Goal: Task Accomplishment & Management: Manage account settings

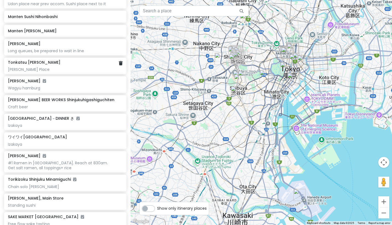
scroll to position [363, 0]
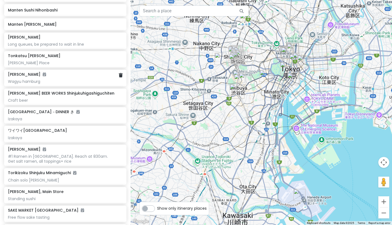
click at [69, 79] on div "Wagyu hamburg" at bounding box center [65, 81] width 115 height 5
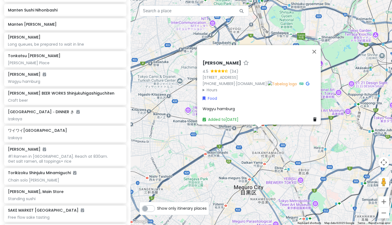
drag, startPoint x: 220, startPoint y: 114, endPoint x: 277, endPoint y: 138, distance: 61.5
click at [277, 138] on div "Teppanyaki Sumifuji 4.5 (34) 12-5 Sakuragaokachō, Shibuya City, Tokyo 150-0031,…" at bounding box center [261, 112] width 261 height 225
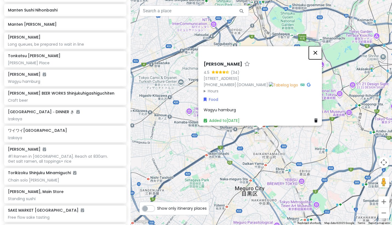
click at [317, 48] on button "Close" at bounding box center [315, 52] width 13 height 13
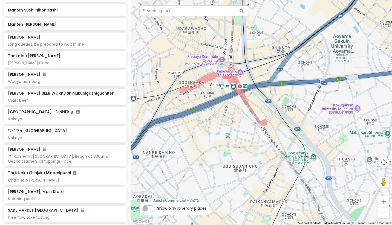
drag, startPoint x: 211, startPoint y: 140, endPoint x: 249, endPoint y: 132, distance: 39.1
click at [249, 132] on div at bounding box center [261, 112] width 261 height 225
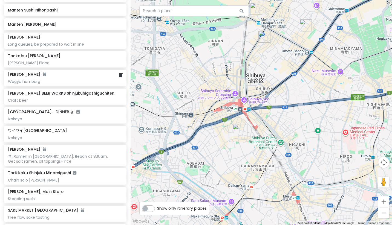
click at [73, 73] on div "Teppanyaki Sumifuji Wagyu hamburg" at bounding box center [65, 78] width 115 height 12
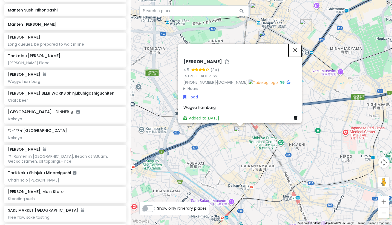
click at [296, 47] on button "Close" at bounding box center [295, 50] width 13 height 13
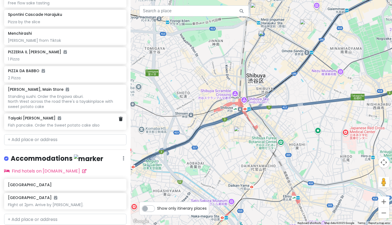
scroll to position [571, 0]
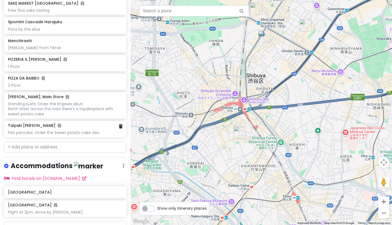
click at [93, 130] on div "Fish pancake. Order the Sweet potato cake also" at bounding box center [65, 132] width 115 height 5
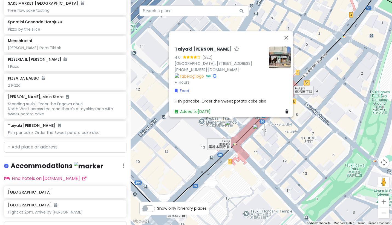
drag, startPoint x: 172, startPoint y: 41, endPoint x: 246, endPoint y: 41, distance: 73.4
click at [232, 47] on h6 "Taiyaki [PERSON_NAME]" at bounding box center [203, 50] width 57 height 6
drag, startPoint x: 170, startPoint y: 41, endPoint x: 224, endPoint y: 40, distance: 53.9
click at [224, 44] on div "Taiyaki Kanda Daruma Tsukijiten 4.0 (222) Japan, 〒104-0045 Tokyo, Chuo City, Ts…" at bounding box center [232, 80] width 120 height 73
copy h6 "Taiyaki [PERSON_NAME]"
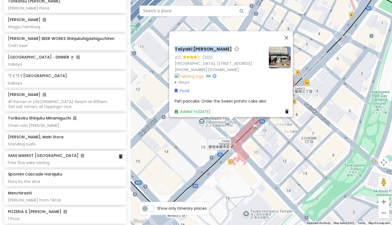
scroll to position [416, 0]
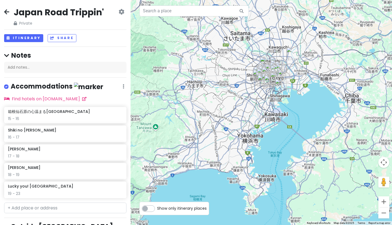
drag, startPoint x: 289, startPoint y: 91, endPoint x: 321, endPoint y: 134, distance: 54.1
click at [321, 134] on div at bounding box center [261, 112] width 261 height 225
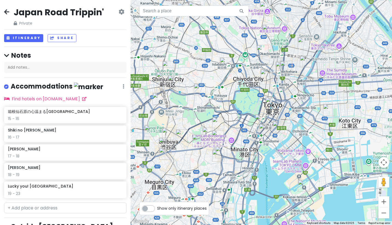
drag, startPoint x: 287, startPoint y: 132, endPoint x: 324, endPoint y: 91, distance: 55.1
click at [324, 91] on div at bounding box center [261, 112] width 261 height 225
click at [30, 35] on button "Itinerary" at bounding box center [23, 38] width 39 height 8
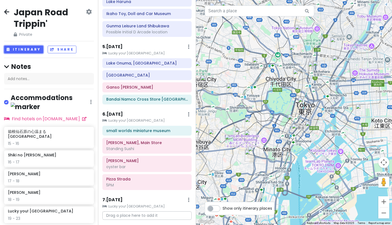
scroll to position [211, 0]
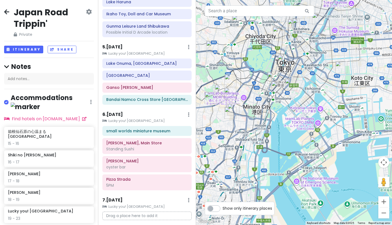
drag, startPoint x: 302, startPoint y: 179, endPoint x: 281, endPoint y: 137, distance: 47.5
click at [281, 136] on div at bounding box center [294, 112] width 196 height 225
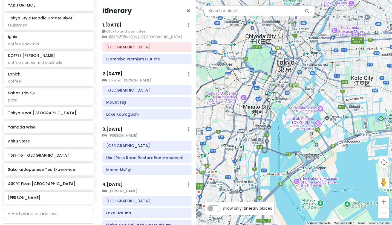
scroll to position [953, 0]
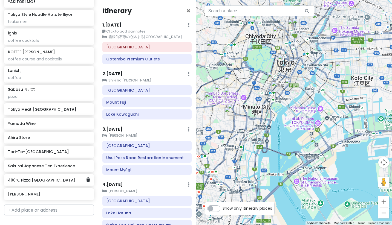
click at [41, 178] on h6 "400℃ Pizza [GEOGRAPHIC_DATA]" at bounding box center [47, 180] width 78 height 5
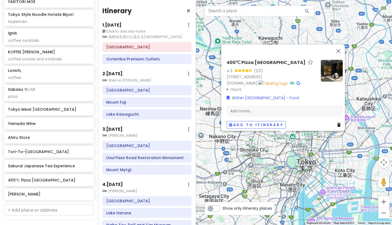
drag, startPoint x: 275, startPoint y: 139, endPoint x: 280, endPoint y: 156, distance: 17.9
click at [280, 156] on div "400℃ Pizza [GEOGRAPHIC_DATA] 4.3 (221) kif annex, [STREET_ADDRESS] [DOMAIN_NAME…" at bounding box center [294, 112] width 196 height 225
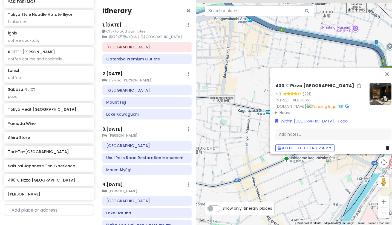
drag, startPoint x: 329, startPoint y: 159, endPoint x: 276, endPoint y: 191, distance: 62.0
click at [276, 191] on div "400℃ Pizza [GEOGRAPHIC_DATA] 4.3 (221) kif annex, [STREET_ADDRESS] [DOMAIN_NAME…" at bounding box center [294, 112] width 196 height 225
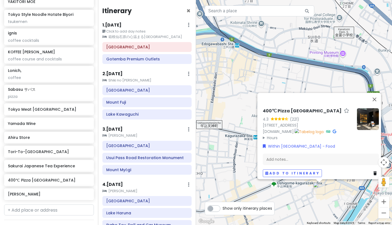
drag, startPoint x: 287, startPoint y: 185, endPoint x: 286, endPoint y: 201, distance: 15.4
click at [286, 201] on div "400℃ Pizza [GEOGRAPHIC_DATA] 4.3 (221) kif annex, [STREET_ADDRESS] [DOMAIN_NAME…" at bounding box center [294, 112] width 196 height 225
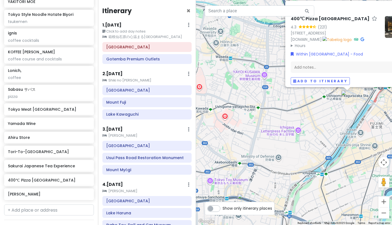
drag, startPoint x: 285, startPoint y: 199, endPoint x: 329, endPoint y: 113, distance: 96.7
click at [329, 113] on div "400℃ Pizza [GEOGRAPHIC_DATA] 4.3 (221) kif annex, [STREET_ADDRESS] [DOMAIN_NAME…" at bounding box center [294, 112] width 196 height 225
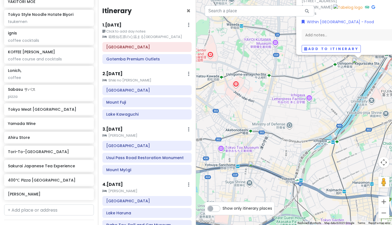
drag, startPoint x: 310, startPoint y: 119, endPoint x: 320, endPoint y: 83, distance: 37.9
click at [320, 82] on div "400℃ Pizza [GEOGRAPHIC_DATA] 4.3 (221) kif annex, [STREET_ADDRESS] [DOMAIN_NAME…" at bounding box center [294, 112] width 196 height 225
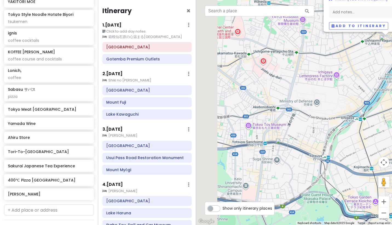
drag, startPoint x: 276, startPoint y: 107, endPoint x: 318, endPoint y: 76, distance: 52.5
click at [318, 76] on div "400℃ Pizza [GEOGRAPHIC_DATA] 4.3 (221) kif annex, [STREET_ADDRESS] [DOMAIN_NAME…" at bounding box center [294, 112] width 196 height 225
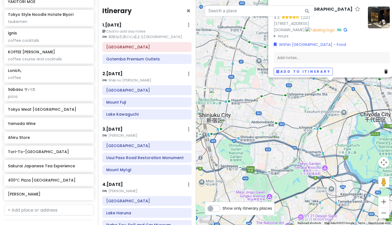
drag, startPoint x: 335, startPoint y: 98, endPoint x: 307, endPoint y: 127, distance: 40.9
click at [308, 127] on div "400℃ Pizza [GEOGRAPHIC_DATA] 4.3 (221) kif annex, [STREET_ADDRESS] [DOMAIN_NAME…" at bounding box center [294, 112] width 196 height 225
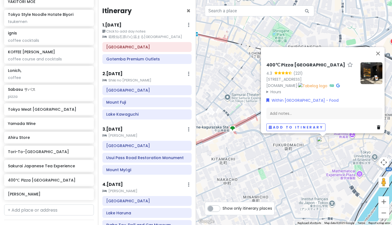
drag, startPoint x: 303, startPoint y: 107, endPoint x: 269, endPoint y: 151, distance: 56.1
click at [269, 151] on div "400℃ Pizza [GEOGRAPHIC_DATA] 4.3 (221) kif annex, [STREET_ADDRESS] [DOMAIN_NAME…" at bounding box center [294, 112] width 196 height 225
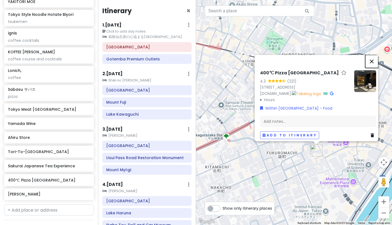
click at [373, 55] on button "Close" at bounding box center [371, 61] width 13 height 13
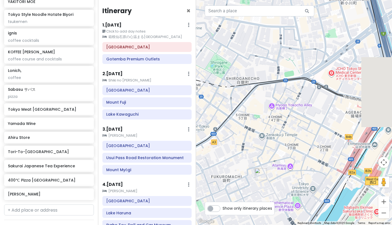
drag, startPoint x: 348, startPoint y: 102, endPoint x: 291, endPoint y: 125, distance: 61.0
click at [291, 126] on div at bounding box center [294, 112] width 196 height 225
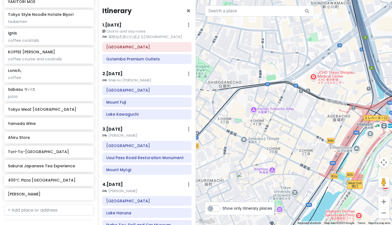
drag, startPoint x: 335, startPoint y: 110, endPoint x: 316, endPoint y: 114, distance: 19.3
click at [316, 114] on div at bounding box center [294, 112] width 196 height 225
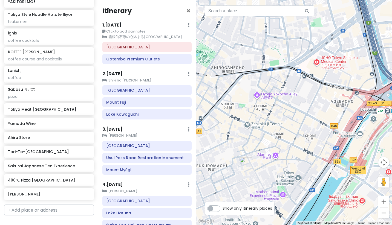
drag, startPoint x: 322, startPoint y: 119, endPoint x: 355, endPoint y: 80, distance: 51.5
click at [355, 80] on div at bounding box center [294, 112] width 196 height 225
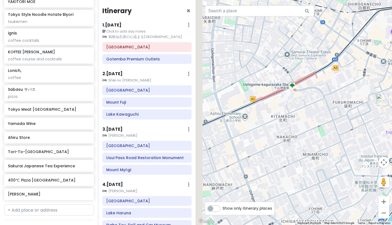
drag, startPoint x: 276, startPoint y: 109, endPoint x: 372, endPoint y: 79, distance: 100.5
click at [372, 79] on div at bounding box center [294, 112] width 196 height 225
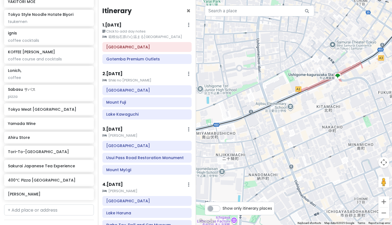
drag, startPoint x: 310, startPoint y: 111, endPoint x: 367, endPoint y: 99, distance: 57.7
click at [367, 99] on div at bounding box center [294, 112] width 196 height 225
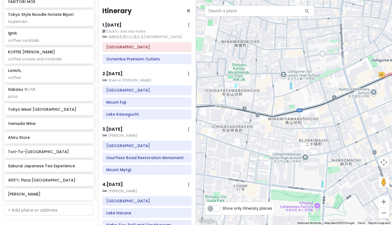
drag, startPoint x: 284, startPoint y: 113, endPoint x: 352, endPoint y: 104, distance: 68.0
click at [352, 104] on div at bounding box center [294, 112] width 196 height 225
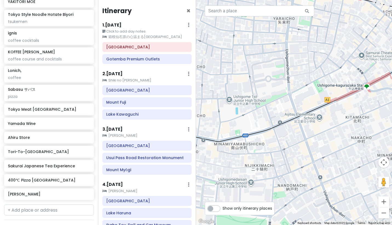
drag, startPoint x: 356, startPoint y: 103, endPoint x: 284, endPoint y: 138, distance: 79.7
click at [284, 138] on div at bounding box center [294, 112] width 196 height 225
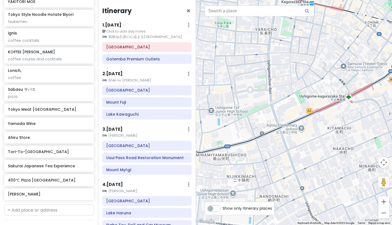
click at [334, 99] on div at bounding box center [294, 112] width 196 height 225
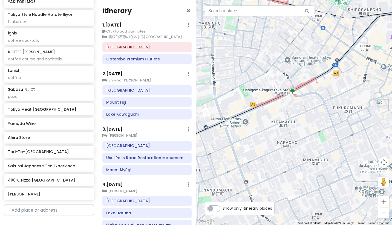
drag, startPoint x: 351, startPoint y: 112, endPoint x: 294, endPoint y: 106, distance: 57.0
click at [294, 106] on div at bounding box center [294, 112] width 196 height 225
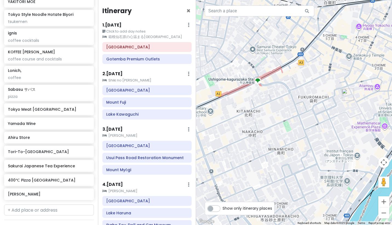
drag, startPoint x: 294, startPoint y: 106, endPoint x: 252, endPoint y: 92, distance: 44.2
click at [252, 92] on div at bounding box center [294, 112] width 196 height 225
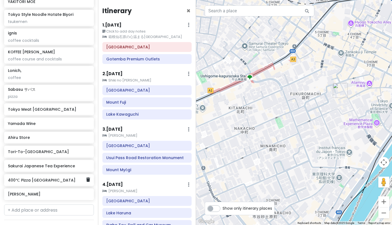
click at [36, 178] on h6 "400℃ Pizza [GEOGRAPHIC_DATA]" at bounding box center [47, 180] width 78 height 5
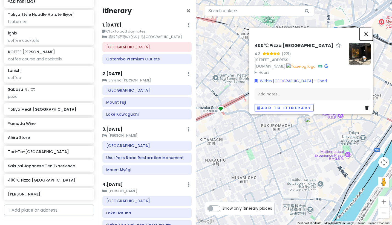
click at [367, 27] on button "Close" at bounding box center [366, 33] width 13 height 13
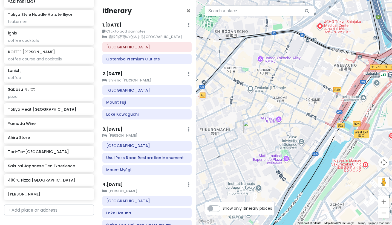
drag, startPoint x: 352, startPoint y: 94, endPoint x: 289, endPoint y: 98, distance: 62.3
click at [289, 98] on div at bounding box center [294, 112] width 196 height 225
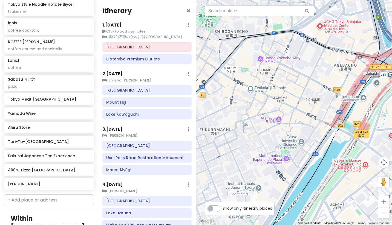
scroll to position [960, 0]
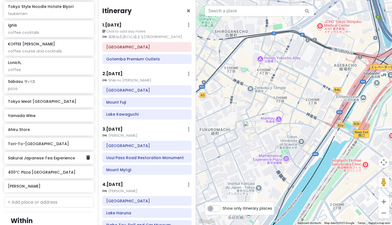
click at [52, 156] on h6 "Sakurai Japanese Tea Experience" at bounding box center [47, 158] width 78 height 5
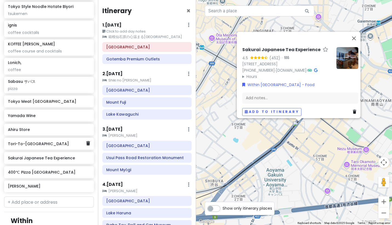
click at [38, 142] on h6 "Tori-To-[GEOGRAPHIC_DATA]" at bounding box center [47, 144] width 78 height 5
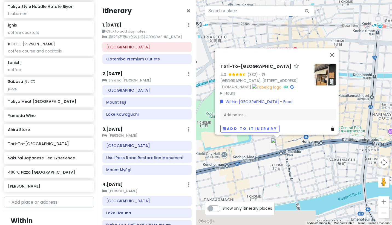
drag, startPoint x: 293, startPoint y: 77, endPoint x: 293, endPoint y: 18, distance: 59.4
click at [293, 17] on div "Tori-To-Sakana 4.3 (332) · [GEOGRAPHIC_DATA], [STREET_ADDRESS] [DOMAIN_NAME] · …" at bounding box center [294, 112] width 196 height 225
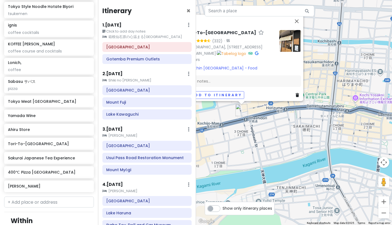
drag, startPoint x: 308, startPoint y: 177, endPoint x: 270, endPoint y: 139, distance: 53.0
click at [270, 139] on div "Tori-To-Sakana 4.3 (332) · [GEOGRAPHIC_DATA], [STREET_ADDRESS] [DOMAIN_NAME] · …" at bounding box center [294, 112] width 196 height 225
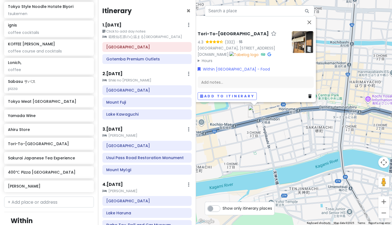
drag, startPoint x: 293, startPoint y: 138, endPoint x: 314, endPoint y: 146, distance: 22.5
click at [314, 146] on div "Tori-To-Sakana 4.3 (332) · [GEOGRAPHIC_DATA], [STREET_ADDRESS] [DOMAIN_NAME] · …" at bounding box center [294, 112] width 196 height 225
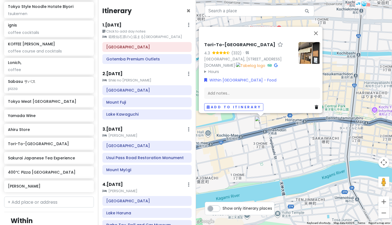
drag, startPoint x: 301, startPoint y: 144, endPoint x: 300, endPoint y: 152, distance: 8.0
click at [300, 152] on div "Tori-To-Sakana 4.3 (332) · [GEOGRAPHIC_DATA], [STREET_ADDRESS] [DOMAIN_NAME] · …" at bounding box center [294, 112] width 196 height 225
click at [30, 127] on h6 "Ahiru Store" at bounding box center [47, 129] width 78 height 5
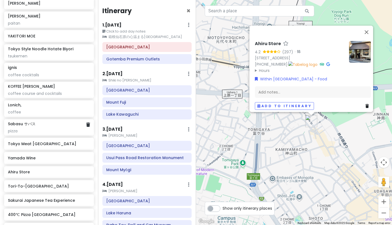
scroll to position [919, 0]
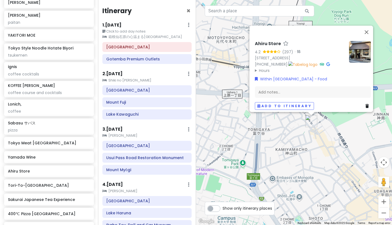
click at [31, 225] on h6 "[PERSON_NAME]" at bounding box center [47, 228] width 78 height 5
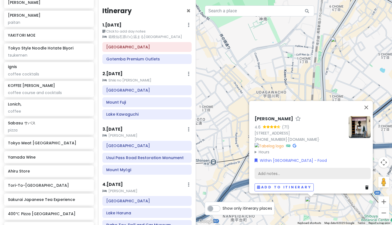
click at [280, 168] on div "Add notes..." at bounding box center [313, 173] width 116 height 11
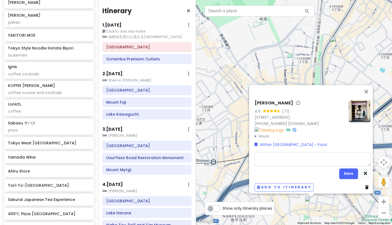
type textarea "x"
type textarea "W"
type textarea "x"
type textarea "Wa"
type textarea "x"
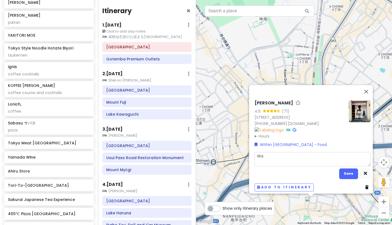
type textarea "Wag"
type textarea "x"
type textarea "[PERSON_NAME]"
type textarea "x"
type textarea "Wagyu"
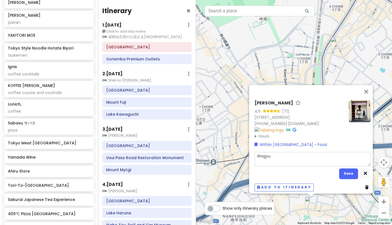
type textarea "x"
type textarea "Wagyu"
type textarea "x"
type textarea "Wagyu H"
type textarea "x"
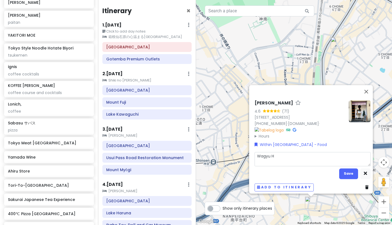
type textarea "Wagyu Ha"
type textarea "x"
type textarea "Wagyu Ham"
type textarea "x"
type textarea "Wagyu Hamb"
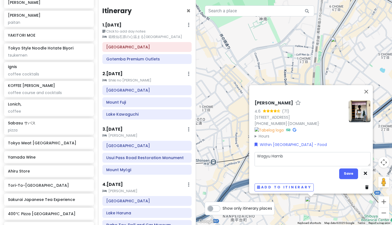
type textarea "x"
type textarea "Wagyu Hambe"
type textarea "x"
type textarea "Wagyu Hamber"
type textarea "x"
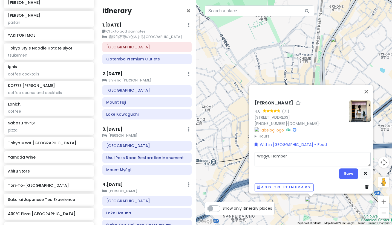
type textarea "[PERSON_NAME]"
type textarea "x"
type textarea "[PERSON_NAME]"
click at [342, 171] on button "Save" at bounding box center [348, 174] width 19 height 11
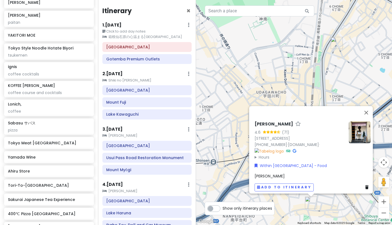
scroll to position [924, 0]
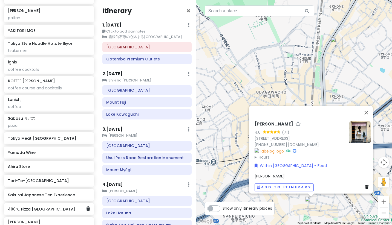
click at [57, 207] on h6 "400℃ Pizza [GEOGRAPHIC_DATA]" at bounding box center [47, 209] width 78 height 5
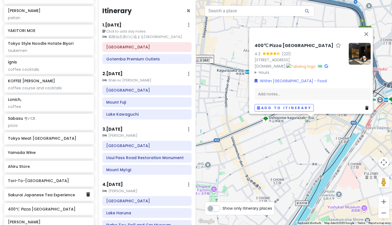
click at [57, 193] on h6 "Sakurai Japanese Tea Experience" at bounding box center [47, 195] width 78 height 5
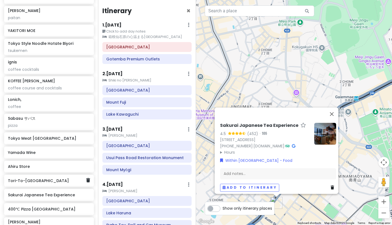
click at [58, 179] on h6 "Tori-To-[GEOGRAPHIC_DATA]" at bounding box center [47, 181] width 78 height 5
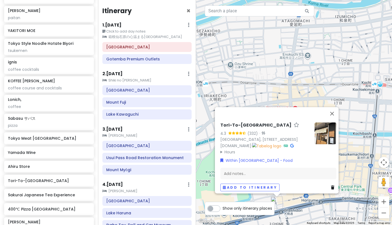
click at [233, 122] on h6 "Tori-To-[GEOGRAPHIC_DATA]" at bounding box center [255, 125] width 71 height 6
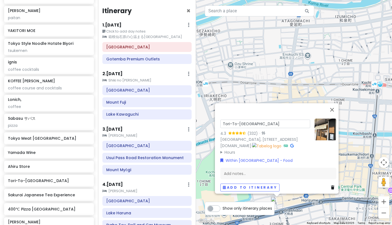
click at [274, 136] on div "[GEOGRAPHIC_DATA], [STREET_ADDRESS]" at bounding box center [265, 139] width 90 height 6
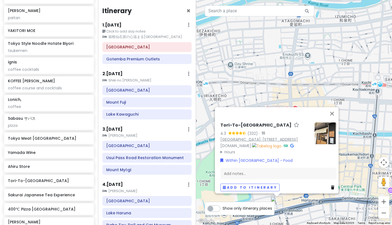
click at [268, 137] on link "[GEOGRAPHIC_DATA], [STREET_ADDRESS]" at bounding box center [258, 139] width 77 height 5
click at [246, 172] on div "Add notes..." at bounding box center [278, 173] width 116 height 11
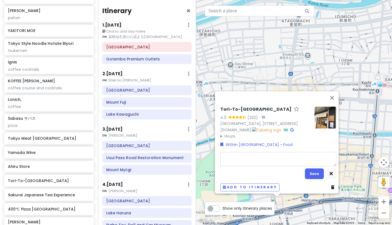
type textarea "x"
type textarea "T"
type textarea "x"
type textarea "Ta"
type textarea "x"
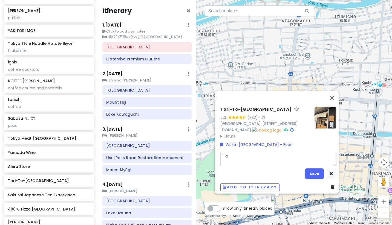
type textarea "Tap"
type textarea "x"
type textarea "Tapa"
type textarea "x"
type textarea "Tapas"
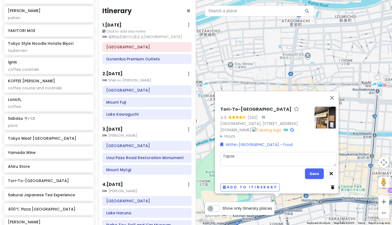
type textarea "x"
type textarea "Tapas,"
type textarea "x"
type textarea "Tapas,"
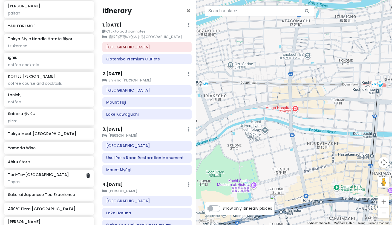
scroll to position [933, 0]
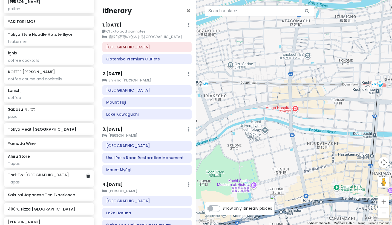
click at [57, 173] on div "Tori-To-Sakana Tapas," at bounding box center [49, 179] width 82 height 12
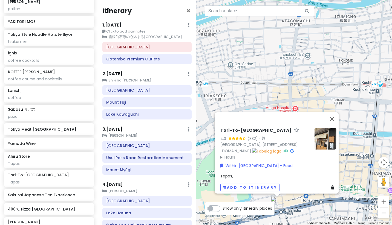
click at [232, 173] on div "Tapas," at bounding box center [278, 176] width 116 height 6
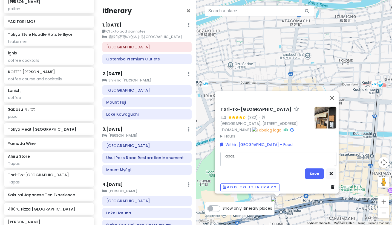
click at [240, 155] on textarea "Tapas," at bounding box center [278, 159] width 116 height 14
type textarea "x"
type textarea "Tapas"
type textarea "x"
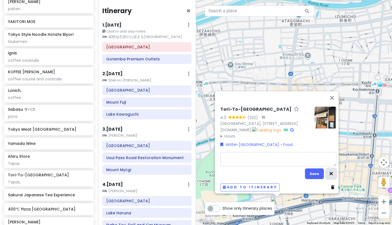
click at [327, 169] on button "button" at bounding box center [331, 174] width 10 height 11
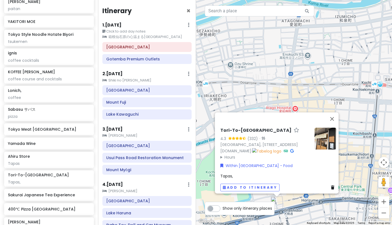
click at [253, 173] on div "Tapas," at bounding box center [278, 176] width 116 height 6
type textarea "x"
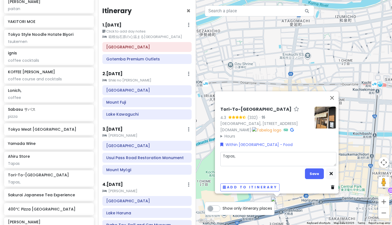
click at [283, 159] on textarea "Tapas," at bounding box center [278, 159] width 116 height 14
click at [305, 170] on button "Save" at bounding box center [314, 174] width 19 height 11
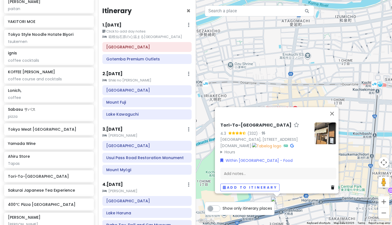
scroll to position [928, 0]
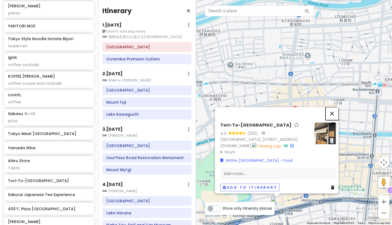
click at [335, 107] on button "Close" at bounding box center [332, 113] width 13 height 13
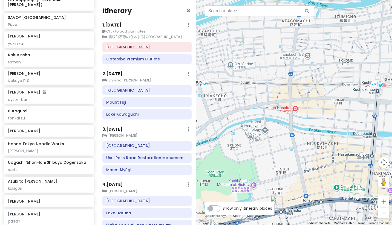
scroll to position [718, 0]
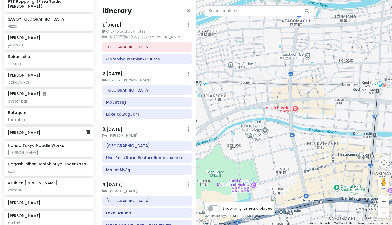
click at [44, 130] on h6 "[PERSON_NAME]" at bounding box center [47, 132] width 78 height 5
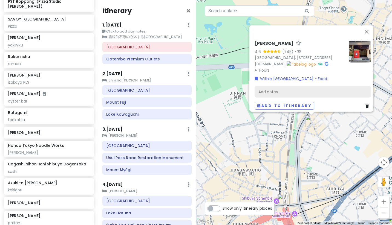
click at [279, 88] on div "Add notes..." at bounding box center [313, 91] width 116 height 11
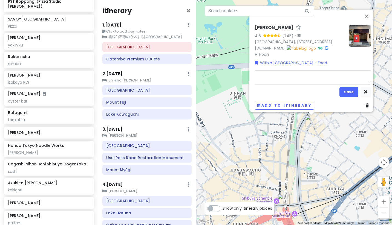
type textarea "x"
type textarea "C"
type textarea "x"
type textarea "Cl"
type textarea "x"
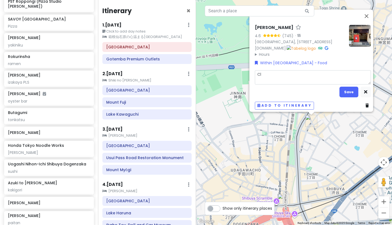
type textarea "C"
type textarea "x"
type textarea "Co"
type textarea "x"
type textarea "Col"
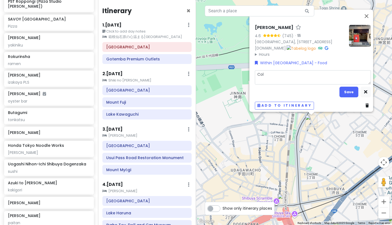
type textarea "x"
type textarea "Cola"
type textarea "x"
type textarea "Cola"
type textarea "x"
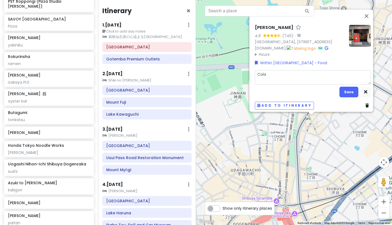
type textarea "Cola S"
type textarea "x"
type textarea "Cola Sh"
type textarea "x"
type textarea "Cola Sho"
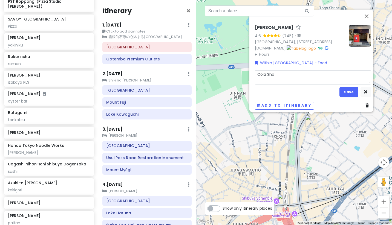
type textarea "x"
type textarea "Cola Shop"
click at [346, 93] on button "Save" at bounding box center [349, 92] width 19 height 11
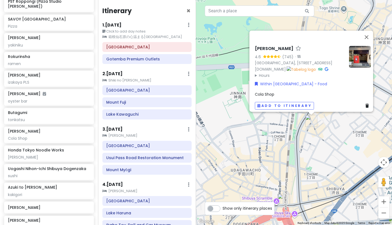
click at [298, 147] on div "Iyoshi Cola 4.6 (745) · [GEOGRAPHIC_DATA], [STREET_ADDRESS] 武居ビル [DOMAIN_NAME] …" at bounding box center [294, 112] width 196 height 225
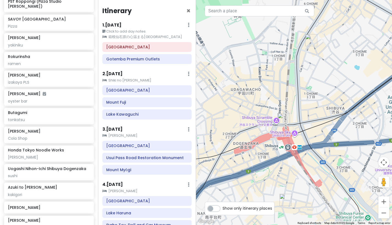
drag, startPoint x: 327, startPoint y: 179, endPoint x: 327, endPoint y: 98, distance: 81.6
click at [327, 98] on div at bounding box center [294, 112] width 196 height 225
click at [283, 122] on img "Uogashi Nihon-Ichi Shibuya Dogenzaka" at bounding box center [283, 119] width 12 height 12
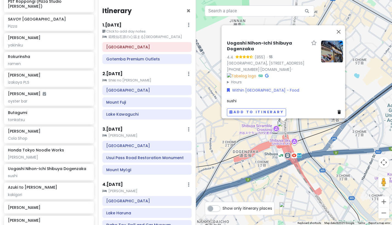
click at [281, 207] on img "Teppanyaki Sumifuji" at bounding box center [285, 208] width 12 height 12
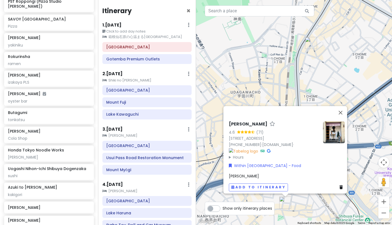
click at [318, 89] on div "[PERSON_NAME] 4.6 (71) 12-5 [GEOGRAPHIC_DATA], [GEOGRAPHIC_DATA], [GEOGRAPHIC_D…" at bounding box center [294, 112] width 196 height 225
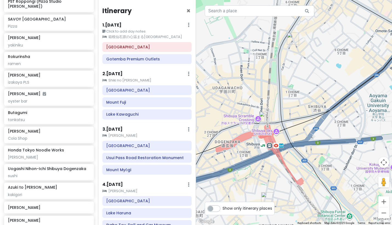
drag, startPoint x: 316, startPoint y: 137, endPoint x: 297, endPoint y: 132, distance: 19.5
click at [297, 132] on div at bounding box center [294, 112] width 196 height 225
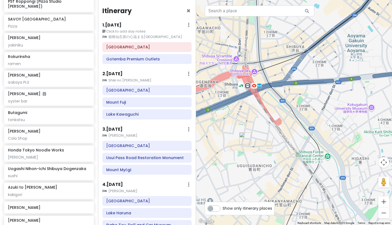
drag, startPoint x: 303, startPoint y: 153, endPoint x: 277, endPoint y: 91, distance: 67.0
click at [277, 91] on div at bounding box center [294, 112] width 196 height 225
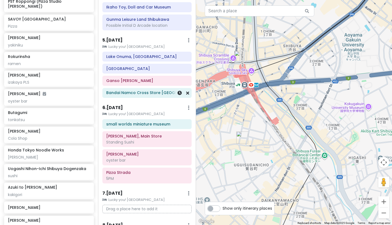
scroll to position [219, 0]
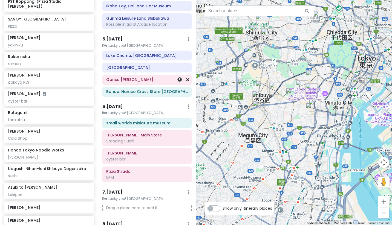
click at [128, 79] on h6 "Ganso [PERSON_NAME]" at bounding box center [147, 79] width 82 height 5
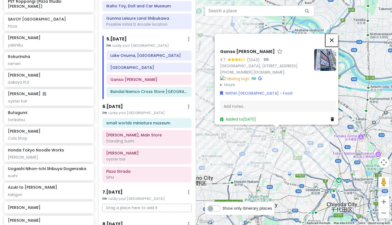
click at [334, 34] on button "Close" at bounding box center [331, 40] width 13 height 13
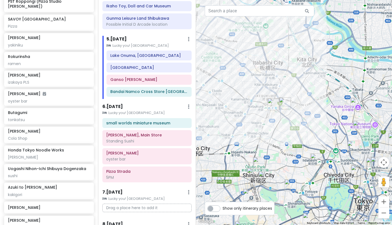
drag, startPoint x: 299, startPoint y: 150, endPoint x: 295, endPoint y: 120, distance: 30.3
click at [295, 120] on div at bounding box center [294, 112] width 196 height 225
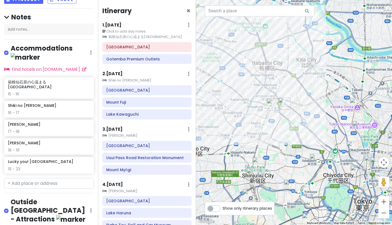
scroll to position [39, 0]
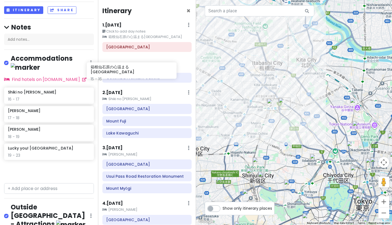
drag, startPoint x: 60, startPoint y: 90, endPoint x: 143, endPoint y: 74, distance: 84.3
click at [143, 74] on div "Japan Road Trippin' Private Change Dates Make a Copy Delete Trip Go Pro ⚡️ Give…" at bounding box center [196, 112] width 392 height 225
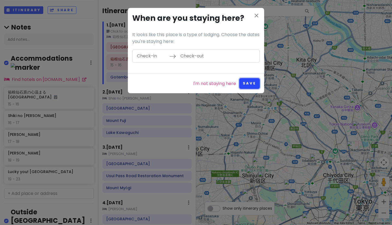
click at [246, 83] on button "Save" at bounding box center [249, 83] width 21 height 11
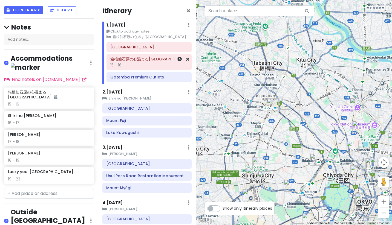
click at [129, 64] on div "15 - 16" at bounding box center [148, 65] width 77 height 5
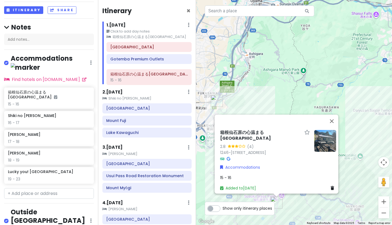
drag, startPoint x: 129, startPoint y: 57, endPoint x: 129, endPoint y: 72, distance: 15.1
click at [129, 72] on div "[GEOGRAPHIC_DATA] [GEOGRAPHIC_DATA]心温まる雅宿 15 - 16 Gotemba Premium Outlets" at bounding box center [148, 63] width 93 height 42
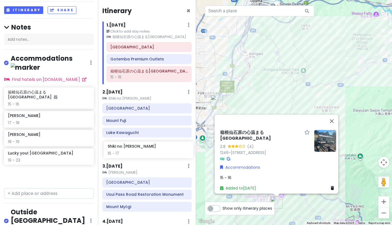
drag, startPoint x: 48, startPoint y: 105, endPoint x: 147, endPoint y: 148, distance: 107.5
click at [147, 148] on div "Japan Road Trippin' Private Change Dates Make a Copy Delete Trip Go Pro ⚡️ Give…" at bounding box center [196, 112] width 392 height 225
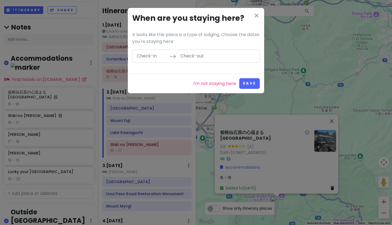
click at [155, 54] on input "Check-in" at bounding box center [152, 56] width 36 height 13
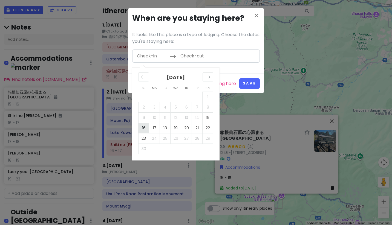
click at [146, 128] on td "16" at bounding box center [144, 128] width 11 height 10
type input "[DATE]"
click at [151, 128] on td "17" at bounding box center [154, 128] width 11 height 10
type input "[DATE]"
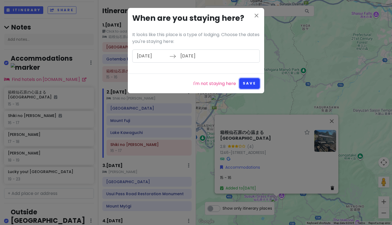
click at [256, 82] on button "Save" at bounding box center [249, 83] width 21 height 11
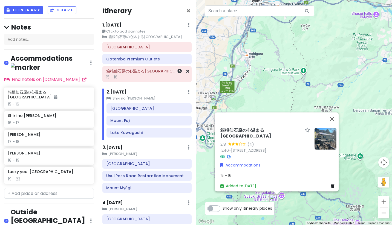
click at [134, 78] on div "15 - 16" at bounding box center [147, 77] width 82 height 5
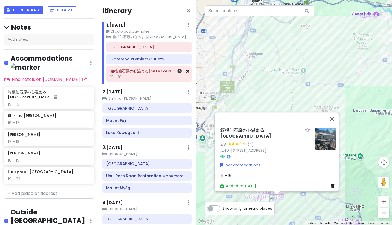
click at [188, 72] on icon at bounding box center [187, 71] width 3 height 4
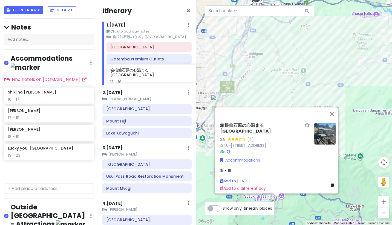
drag, startPoint x: 54, startPoint y: 84, endPoint x: 156, endPoint y: 70, distance: 103.2
click at [156, 70] on div "Japan Road Trippin' Private Change Dates Make a Copy Delete Trip Go Pro ⚡️ Give…" at bounding box center [196, 112] width 392 height 225
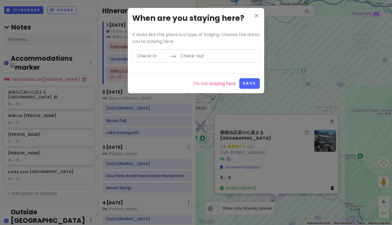
click at [146, 55] on input "Check-in" at bounding box center [152, 56] width 36 height 13
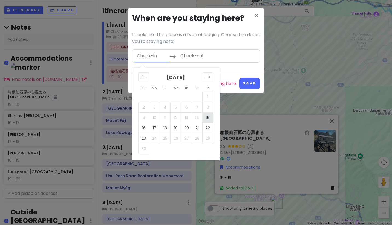
click at [206, 118] on td "15" at bounding box center [208, 118] width 11 height 10
type input "[DATE]"
click at [143, 126] on td "16" at bounding box center [144, 128] width 11 height 10
type input "[DATE]"
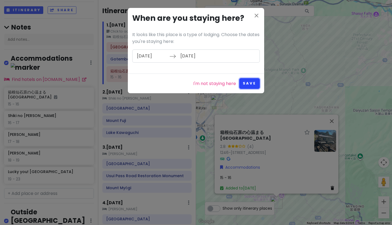
click at [248, 87] on button "Save" at bounding box center [249, 83] width 21 height 11
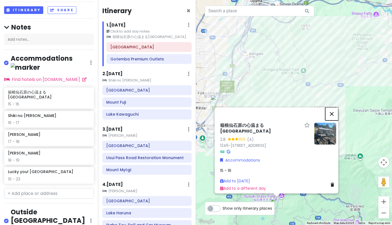
click at [337, 107] on button "Close" at bounding box center [331, 113] width 13 height 13
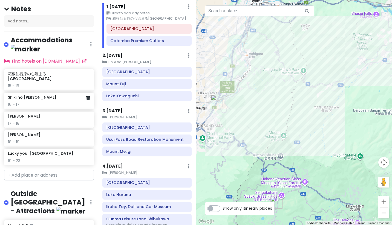
scroll to position [59, 0]
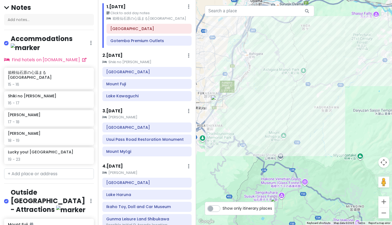
click at [128, 118] on small "[PERSON_NAME]" at bounding box center [146, 117] width 89 height 5
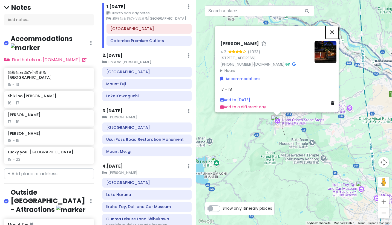
click at [334, 26] on button "Close" at bounding box center [332, 32] width 13 height 13
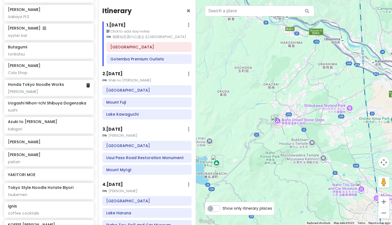
scroll to position [1058, 0]
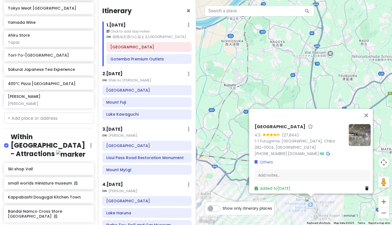
type input "narita"
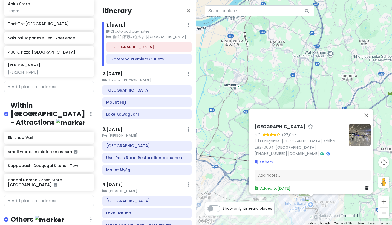
scroll to position [1095, 0]
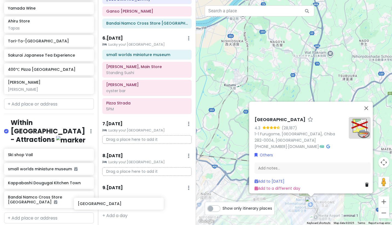
scroll to position [289, 0]
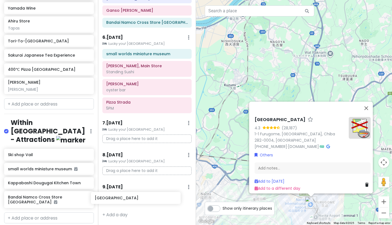
drag, startPoint x: 59, startPoint y: 186, endPoint x: 146, endPoint y: 200, distance: 88.0
click at [146, 200] on div "Japan Road Trippin' Private Change Dates Make a Copy Delete Trip Go Pro ⚡️ Give…" at bounding box center [196, 112] width 392 height 225
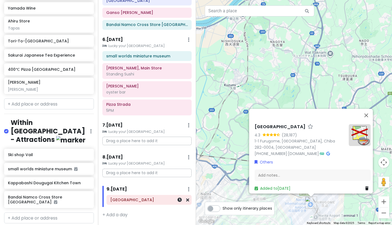
scroll to position [286, 0]
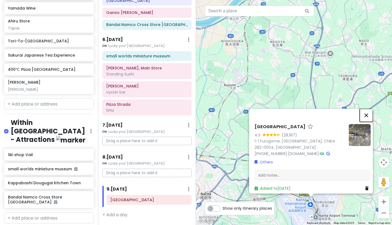
click at [368, 117] on button "Close" at bounding box center [366, 115] width 13 height 13
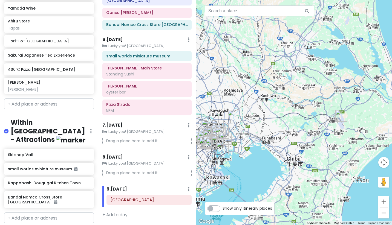
drag, startPoint x: 287, startPoint y: 165, endPoint x: 317, endPoint y: 146, distance: 35.2
click at [317, 146] on div at bounding box center [294, 112] width 196 height 225
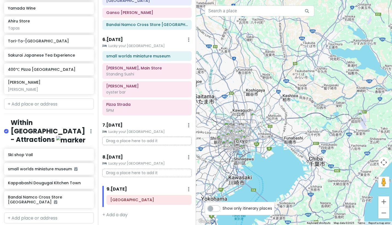
drag, startPoint x: 252, startPoint y: 135, endPoint x: 275, endPoint y: 135, distance: 22.7
click at [275, 135] on div at bounding box center [294, 112] width 196 height 225
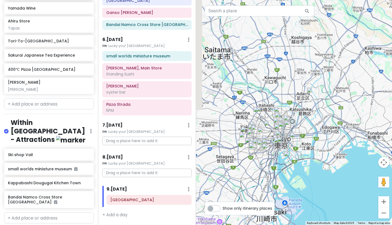
drag, startPoint x: 225, startPoint y: 178, endPoint x: 266, endPoint y: 167, distance: 42.7
click at [266, 167] on div at bounding box center [294, 112] width 196 height 225
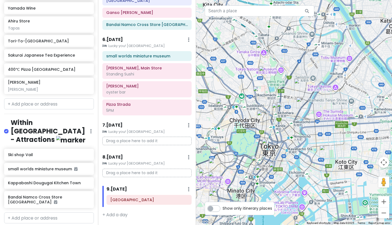
drag, startPoint x: 277, startPoint y: 131, endPoint x: 314, endPoint y: 131, distance: 37.5
click at [315, 131] on div at bounding box center [294, 112] width 196 height 225
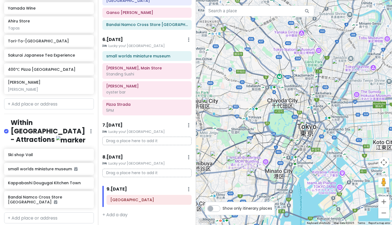
drag, startPoint x: 307, startPoint y: 149, endPoint x: 340, endPoint y: 128, distance: 39.6
click at [340, 128] on div at bounding box center [294, 112] width 196 height 225
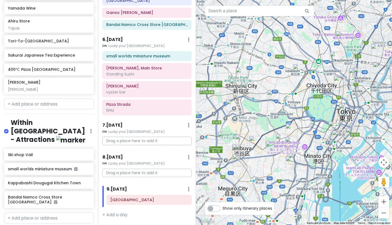
drag, startPoint x: 249, startPoint y: 131, endPoint x: 290, endPoint y: 115, distance: 43.1
click at [290, 115] on div at bounding box center [294, 112] width 196 height 225
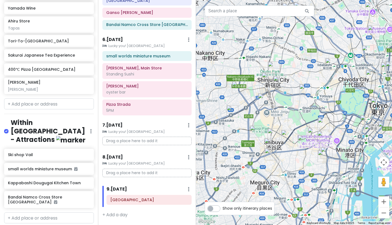
drag, startPoint x: 261, startPoint y: 119, endPoint x: 284, endPoint y: 127, distance: 23.8
click at [284, 127] on div at bounding box center [294, 112] width 196 height 225
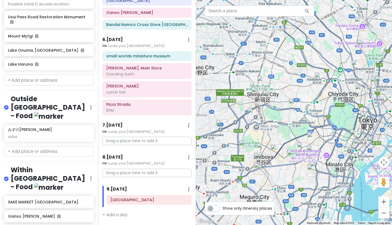
scroll to position [414, 0]
click at [54, 134] on div "soba" at bounding box center [49, 136] width 82 height 5
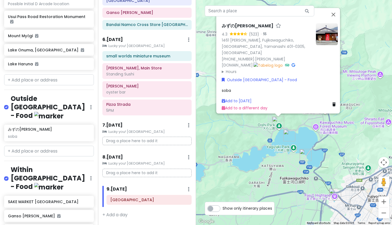
drag, startPoint x: 351, startPoint y: 124, endPoint x: 353, endPoint y: 43, distance: 80.8
click at [353, 43] on div "みずの風 MIZUNOKAZE 4.3 (523) · 1461 [PERSON_NAME], [PERSON_NAME], [GEOGRAPHIC_DATA…" at bounding box center [294, 112] width 196 height 225
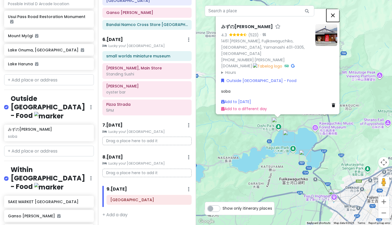
click at [335, 22] on button "Close" at bounding box center [332, 15] width 13 height 13
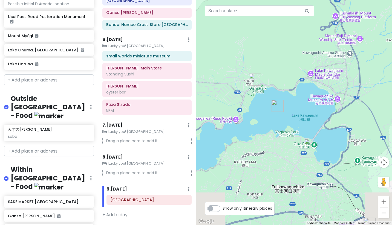
drag, startPoint x: 275, startPoint y: 163, endPoint x: 298, endPoint y: 97, distance: 69.6
click at [298, 97] on div at bounding box center [294, 112] width 196 height 225
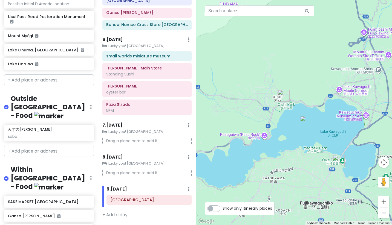
drag, startPoint x: 301, startPoint y: 123, endPoint x: 330, endPoint y: 143, distance: 34.9
click at [330, 143] on div at bounding box center [294, 112] width 196 height 225
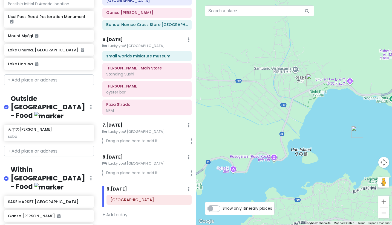
drag, startPoint x: 270, startPoint y: 137, endPoint x: 301, endPoint y: 127, distance: 32.8
click at [301, 127] on div at bounding box center [294, 112] width 196 height 225
click at [261, 160] on div at bounding box center [294, 112] width 196 height 225
click at [275, 158] on div at bounding box center [294, 112] width 196 height 225
click at [271, 158] on div at bounding box center [294, 112] width 196 height 225
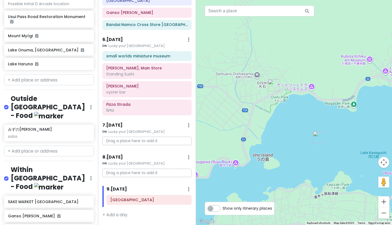
drag, startPoint x: 314, startPoint y: 119, endPoint x: 272, endPoint y: 120, distance: 41.9
click at [272, 120] on div at bounding box center [294, 112] width 196 height 225
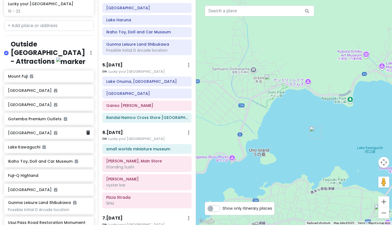
scroll to position [209, 0]
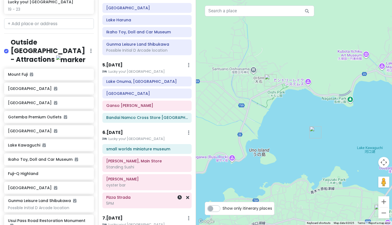
click at [128, 204] on div "5PM" at bounding box center [147, 203] width 82 height 5
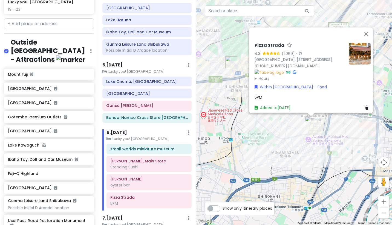
click at [275, 96] on div "5PM" at bounding box center [313, 97] width 116 height 6
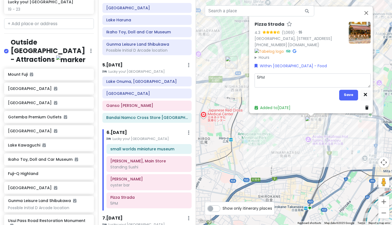
type textarea "x"
type textarea "B5PM"
type textarea "x"
type textarea "Bo5PM"
type textarea "x"
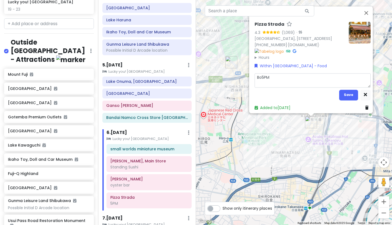
type textarea "Boo5PM"
type textarea "x"
type textarea "Booke5PM"
type textarea "x"
type textarea "Booked5PM"
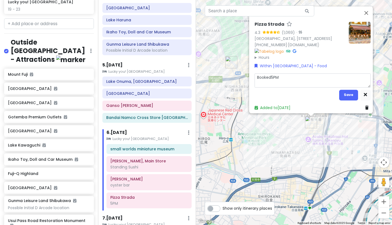
type textarea "x"
type textarea "Booked 5PM"
type textarea "x"
type textarea "Booked -5PM"
type textarea "x"
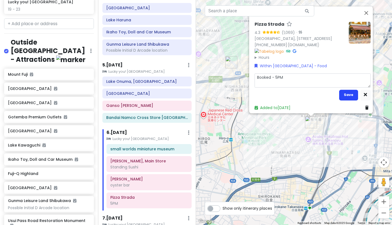
type textarea "Booked - 5PM"
click at [347, 93] on button "Save" at bounding box center [348, 95] width 19 height 11
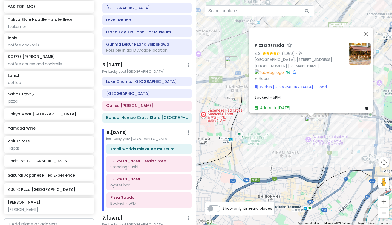
scroll to position [977, 0]
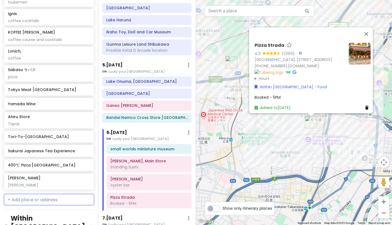
click at [50, 194] on input "text" at bounding box center [49, 199] width 90 height 11
paste input "250815THUFR1MG TH258260860614Y 250815U0M33SF2 TH255132719278B"
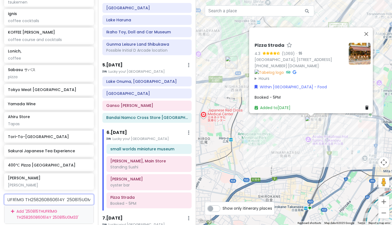
type input "250815THUFR1MG TH258260860614Y 250815U0"
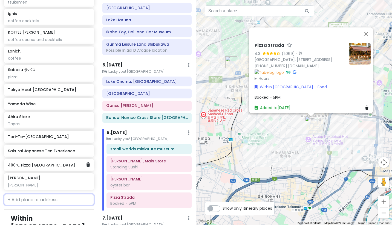
paste input "Taiyaki [PERSON_NAME]"
type input "Taiyaki [PERSON_NAME]"
click at [42, 217] on span "[STREET_ADDRESS]" at bounding box center [26, 219] width 31 height 5
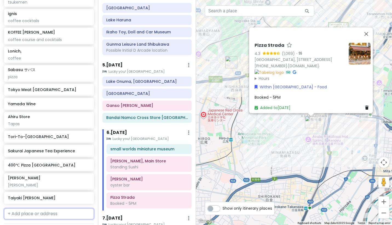
scroll to position [991, 0]
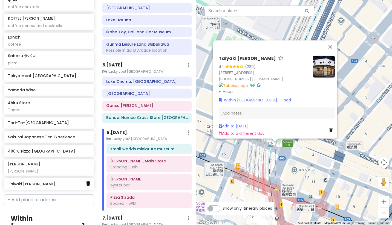
click at [88, 182] on icon at bounding box center [88, 184] width 4 height 4
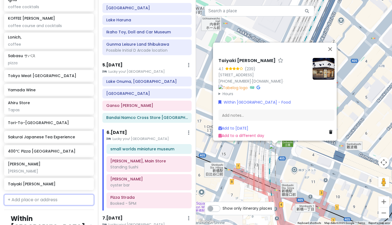
scroll to position [977, 0]
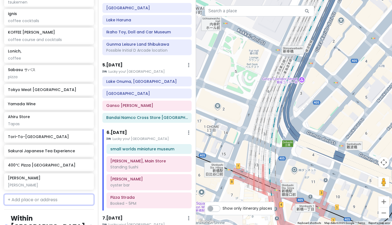
click at [55, 194] on input "text" at bounding box center [49, 199] width 90 height 11
paste input "Taiyaki [PERSON_NAME]"
type input "Taiyaki [PERSON_NAME]"
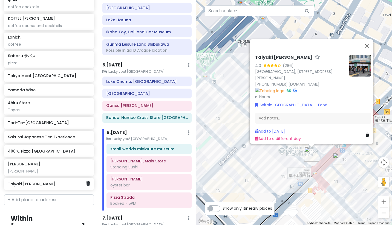
click at [46, 182] on h6 "Taiyaki [PERSON_NAME]" at bounding box center [47, 184] width 78 height 5
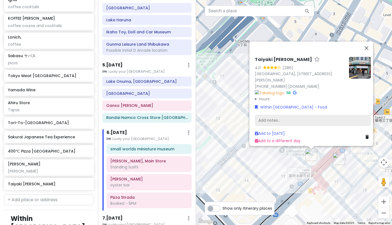
click at [267, 120] on div "Add notes..." at bounding box center [313, 120] width 116 height 11
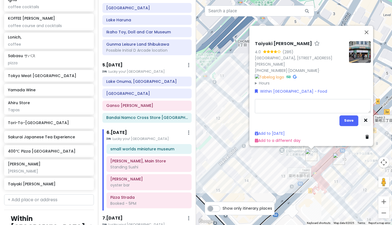
type textarea "x"
type textarea "F"
type textarea "x"
type textarea "Fi"
type textarea "x"
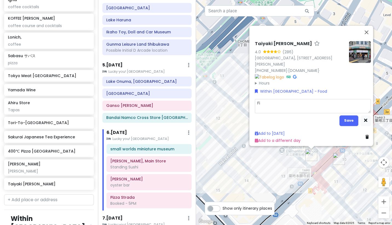
type textarea "Fis"
type textarea "x"
type textarea "Fish"
type textarea "x"
type textarea "Fish"
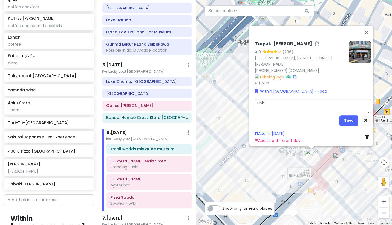
type textarea "x"
type textarea "Fish P"
type textarea "x"
type textarea "Fish Pa"
type textarea "x"
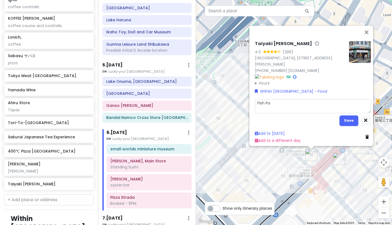
type textarea "Fish Pan"
type textarea "x"
type textarea "Fish Pa"
type textarea "x"
type textarea "Fish P"
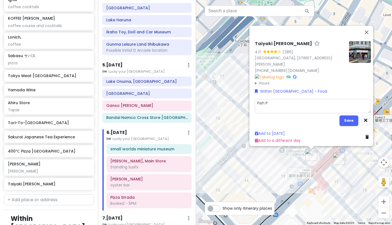
type textarea "x"
type textarea "Fish"
type textarea "x"
type textarea "Fish p"
type textarea "x"
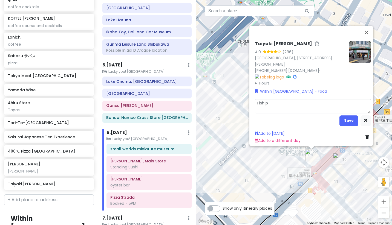
type textarea "Fish pa"
type textarea "x"
type textarea "Fish pan"
type textarea "x"
type textarea "Fish panc"
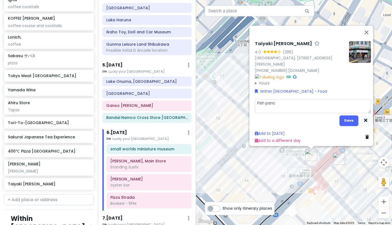
type textarea "x"
type textarea "Fish panck"
type textarea "x"
type textarea "Fish panca"
type textarea "x"
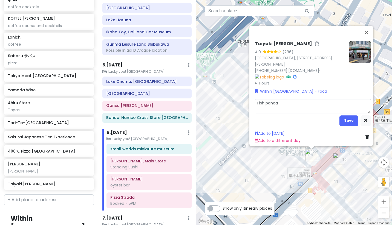
type textarea "Fish pancak"
type textarea "x"
type textarea "Fish pancake"
type textarea "x"
type textarea "Fish pancake."
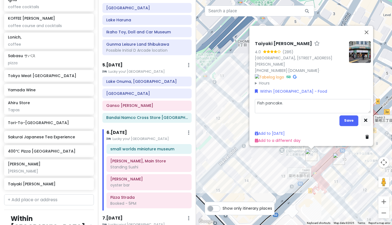
type textarea "x"
type textarea "Fish pancake."
type textarea "x"
type textarea "Fish pancake. O"
type textarea "x"
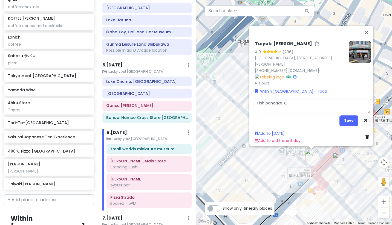
type textarea "Fish pancake. Op"
type textarea "x"
type textarea "Fish pancake. Opp"
type textarea "x"
type textarea "Fish pancake. Opp"
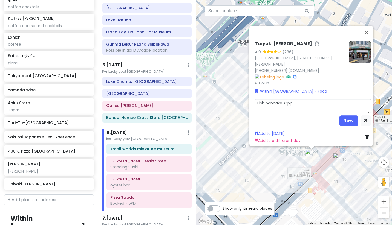
type textarea "x"
type textarea "Fish pancake. Opp s"
type textarea "x"
type textarea "Fish pancake. Opp st"
type textarea "x"
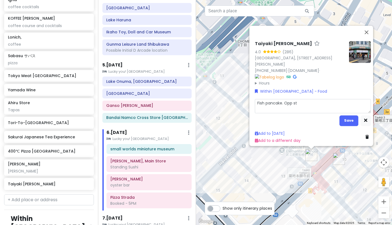
type textarea "Fish pancake. Opp sta"
type textarea "x"
type textarea "Fish pancake. [PERSON_NAME]"
type textarea "x"
type textarea "Fish pancake. Opp stand"
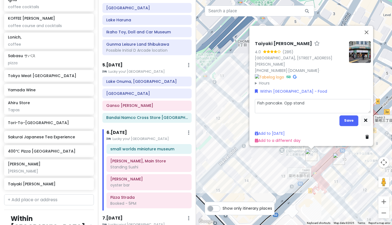
type textarea "x"
type textarea "Fish pancake. Opp standi"
type textarea "x"
type textarea "Fish pancake. Opp standin"
type textarea "x"
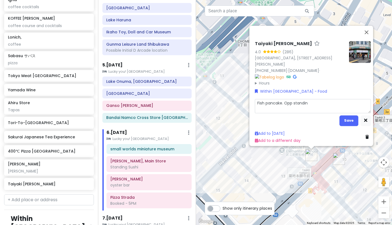
type textarea "Fish pancake. Opp standing"
type textarea "x"
type textarea "Fish pancake. Opp standing"
type textarea "x"
type textarea "Fish pancake. Opp standing s"
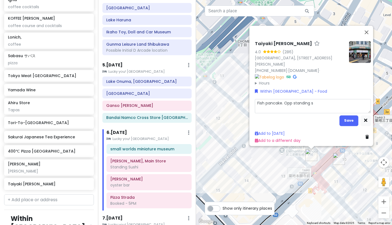
type textarea "x"
type textarea "Fish pancake. Opp standing su"
type textarea "x"
type textarea "Fish pancake. Opp standing sus"
type textarea "x"
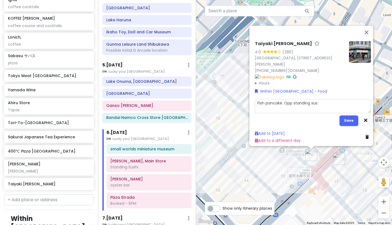
type textarea "Fish pancake. Opp standing sush"
type textarea "x"
type textarea "Fish pancake. Opp standing sushi"
type textarea "x"
type textarea "Fish pancake. Opp standing sushi."
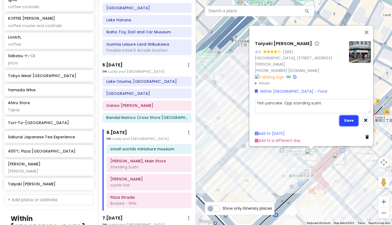
click at [346, 118] on button "Save" at bounding box center [349, 120] width 19 height 11
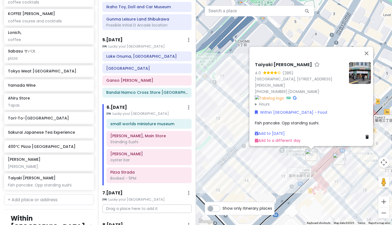
scroll to position [220, 0]
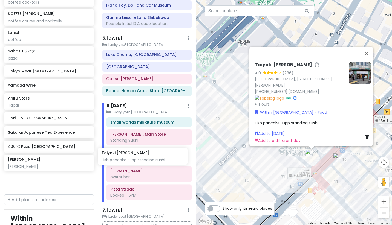
drag, startPoint x: 49, startPoint y: 114, endPoint x: 143, endPoint y: 156, distance: 102.9
click at [143, 156] on div "Japan Road Trippin' Private Change Dates Make a Copy Delete Trip Go Pro ⚡️ Give…" at bounding box center [196, 112] width 392 height 225
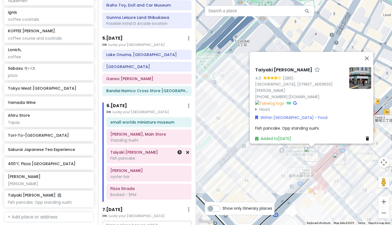
scroll to position [977, 0]
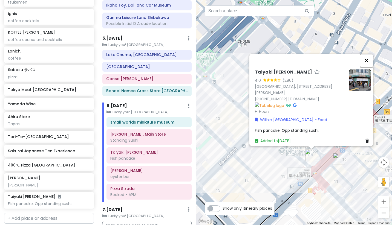
click at [371, 57] on button "Close" at bounding box center [366, 60] width 13 height 13
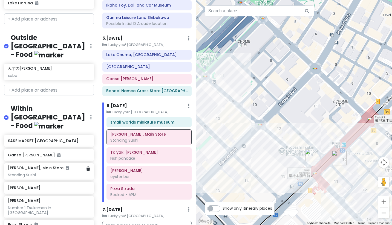
scroll to position [474, 0]
click at [63, 139] on h6 "SAKE MARKET [GEOGRAPHIC_DATA]" at bounding box center [47, 141] width 78 height 5
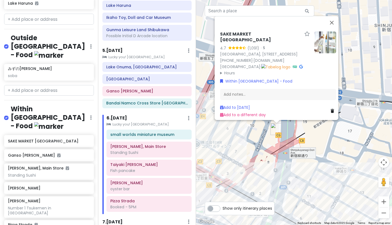
scroll to position [208, 0]
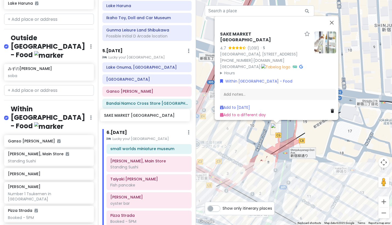
drag, startPoint x: 51, startPoint y: 77, endPoint x: 148, endPoint y: 114, distance: 103.1
click at [148, 114] on div "Japan Road Trippin' Private Change Dates Make a Copy Delete Trip Go Pro ⚡️ Give…" at bounding box center [196, 112] width 392 height 225
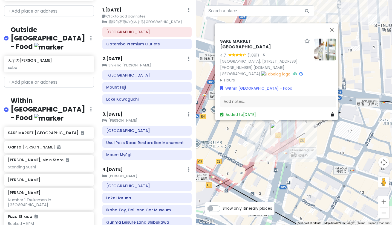
scroll to position [0, 0]
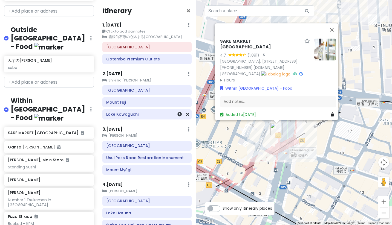
click at [136, 111] on div "Lake Kawaguchi" at bounding box center [147, 115] width 82 height 8
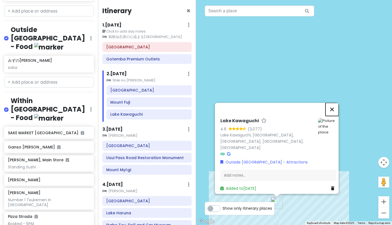
click at [334, 113] on button "Close" at bounding box center [332, 109] width 13 height 13
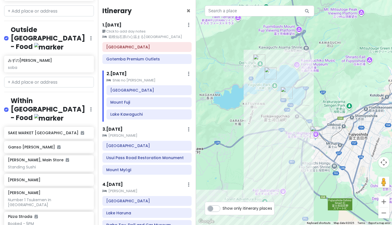
drag, startPoint x: 304, startPoint y: 148, endPoint x: 283, endPoint y: 120, distance: 34.8
click at [283, 120] on div at bounding box center [294, 112] width 196 height 225
click at [285, 93] on img "Shiki no Yado Fujisan" at bounding box center [286, 93] width 12 height 12
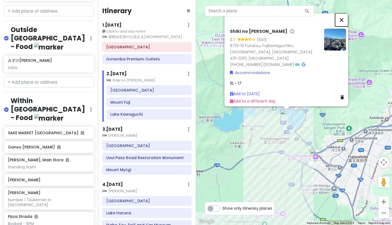
click at [344, 25] on button "Close" at bounding box center [341, 19] width 13 height 13
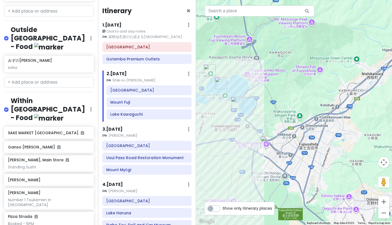
drag, startPoint x: 333, startPoint y: 99, endPoint x: 281, endPoint y: 84, distance: 54.2
click at [281, 84] on div at bounding box center [294, 112] width 196 height 225
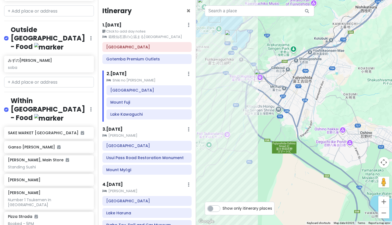
drag, startPoint x: 280, startPoint y: 108, endPoint x: 277, endPoint y: 44, distance: 64.1
click at [277, 44] on div at bounding box center [294, 112] width 196 height 225
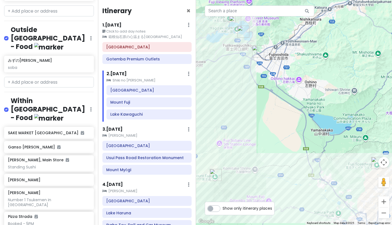
drag, startPoint x: 320, startPoint y: 88, endPoint x: 295, endPoint y: 66, distance: 32.6
click at [295, 66] on div at bounding box center [294, 112] width 196 height 225
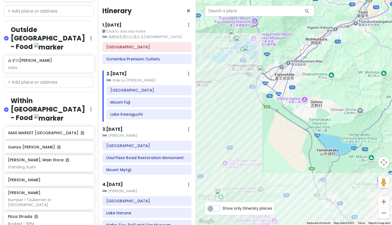
drag, startPoint x: 250, startPoint y: 102, endPoint x: 255, endPoint y: 123, distance: 21.4
click at [256, 123] on div at bounding box center [294, 112] width 196 height 225
